Goal: Find specific page/section: Find specific page/section

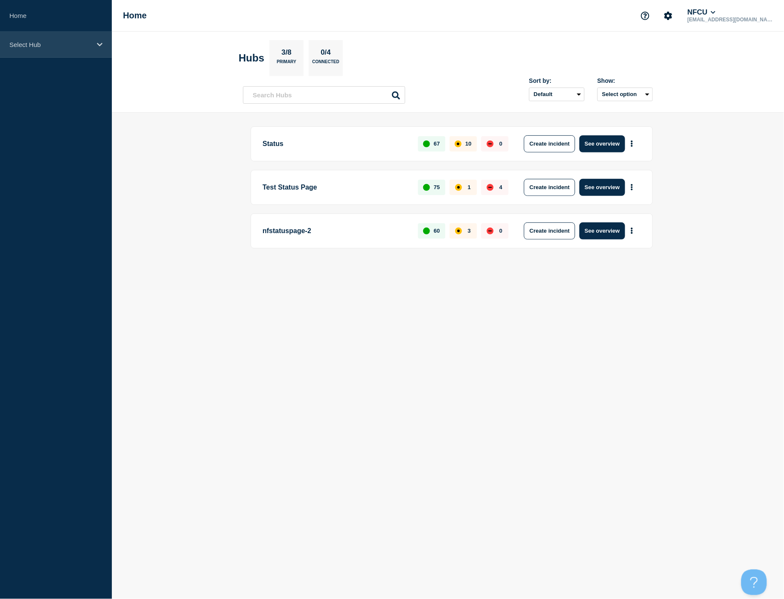
click at [70, 39] on div "Select Hub" at bounding box center [56, 45] width 112 height 26
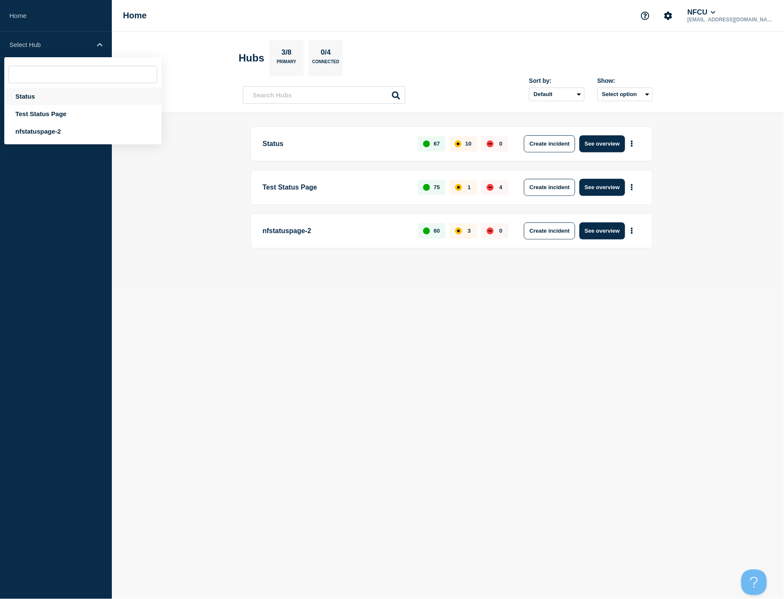
click at [60, 92] on div "Status" at bounding box center [82, 97] width 157 height 18
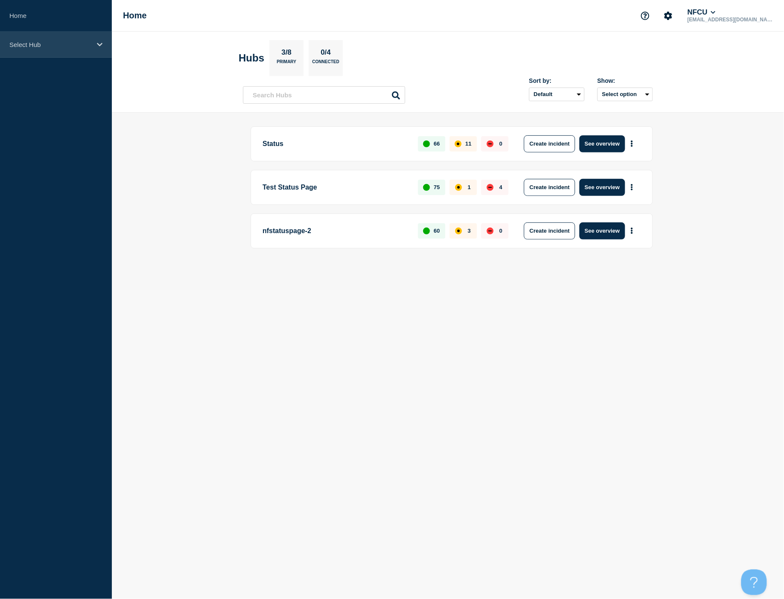
click at [88, 50] on div "Select Hub" at bounding box center [56, 45] width 112 height 26
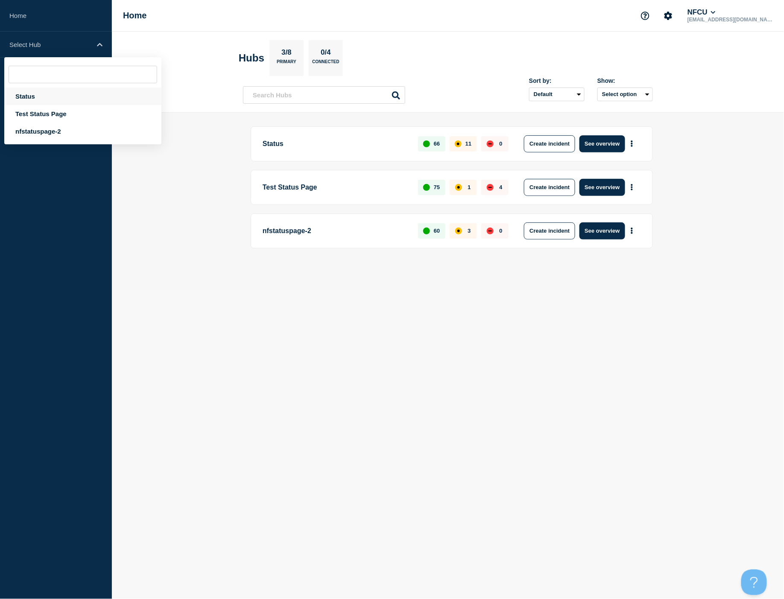
click at [24, 93] on div "Status" at bounding box center [82, 97] width 157 height 18
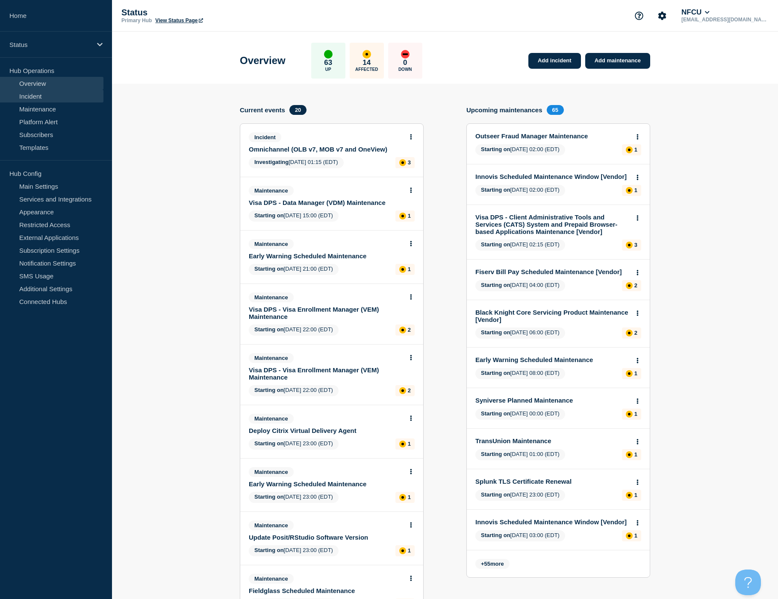
click at [37, 100] on link "Incident" at bounding box center [51, 96] width 103 height 13
